Goal: Navigation & Orientation: Find specific page/section

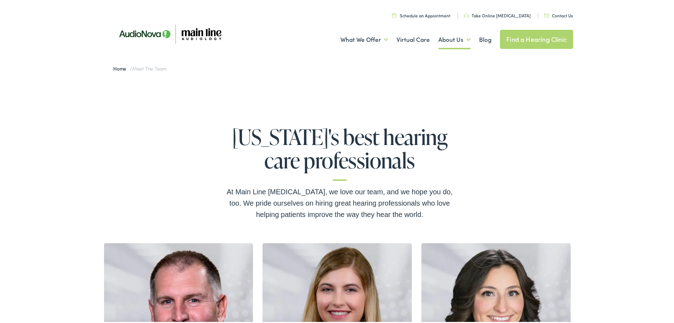
click at [118, 66] on link "Home" at bounding box center [121, 66] width 17 height 7
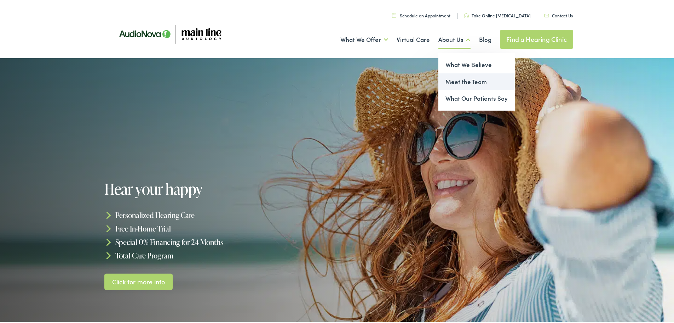
click at [457, 79] on link "Meet the Team" at bounding box center [477, 80] width 76 height 17
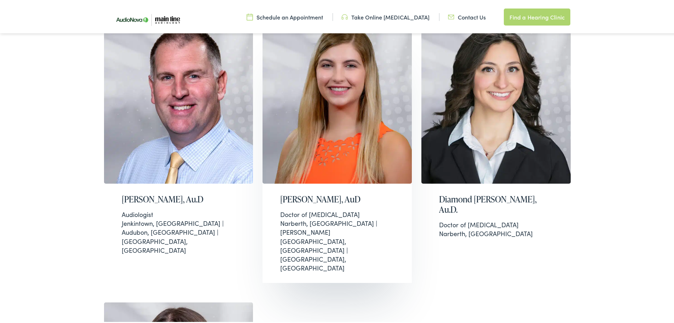
scroll to position [248, 0]
